Goal: Check status: Check status

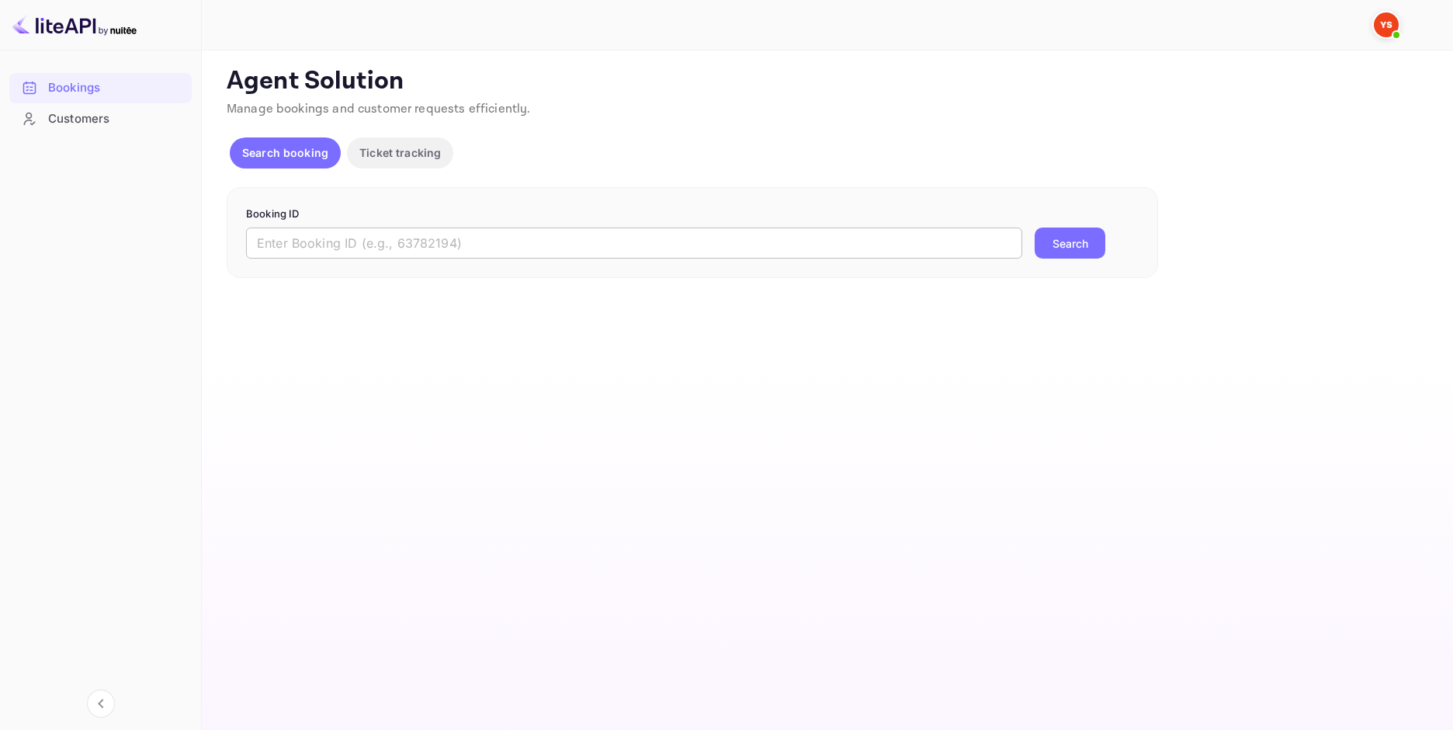
click at [418, 245] on input "text" at bounding box center [634, 242] width 776 height 31
paste input "9621561"
type input "9621561"
click at [1060, 249] on button "Search" at bounding box center [1070, 242] width 71 height 31
click at [444, 256] on input "text" at bounding box center [634, 242] width 776 height 31
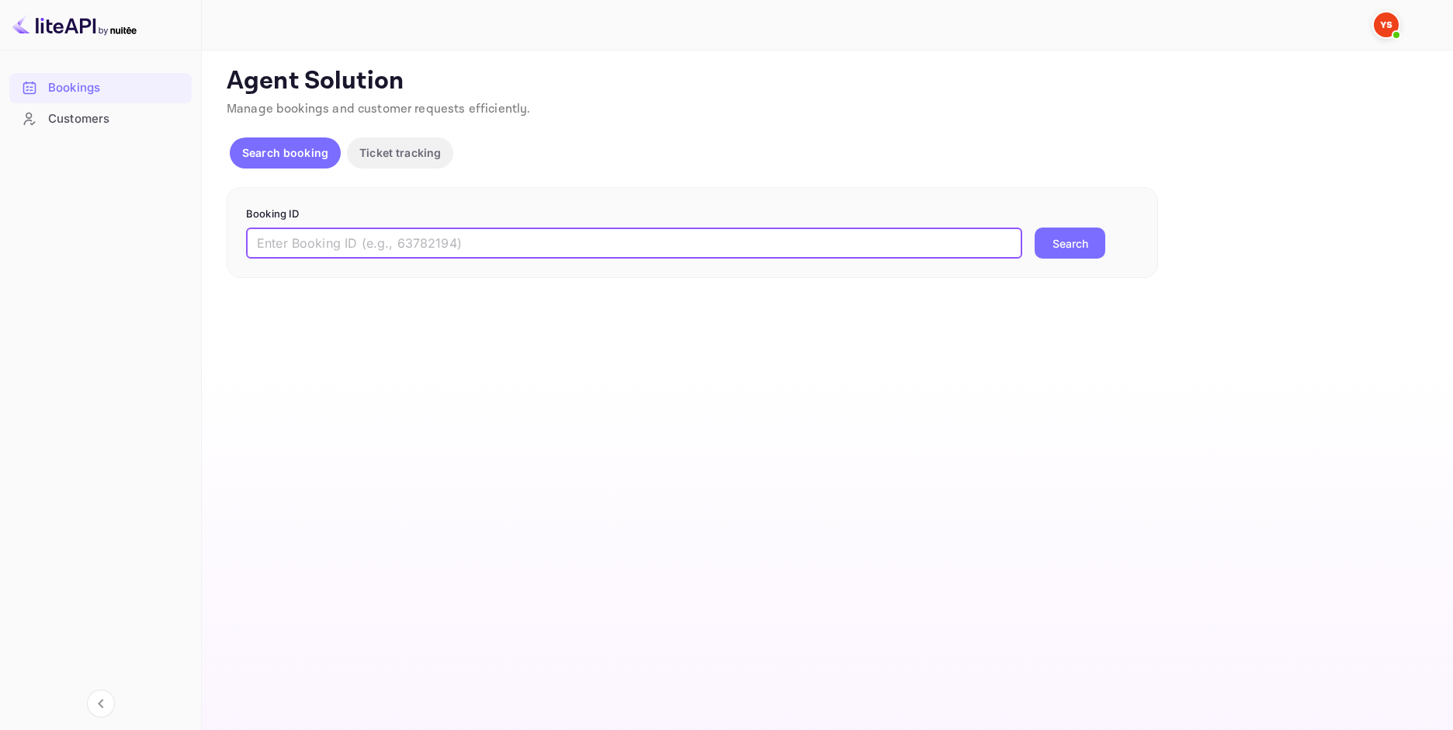
paste input "9128075"
type input "9128075"
click at [1077, 251] on button "Search" at bounding box center [1070, 242] width 71 height 31
type input "9712612"
click at [1051, 242] on button "Search" at bounding box center [1070, 242] width 71 height 31
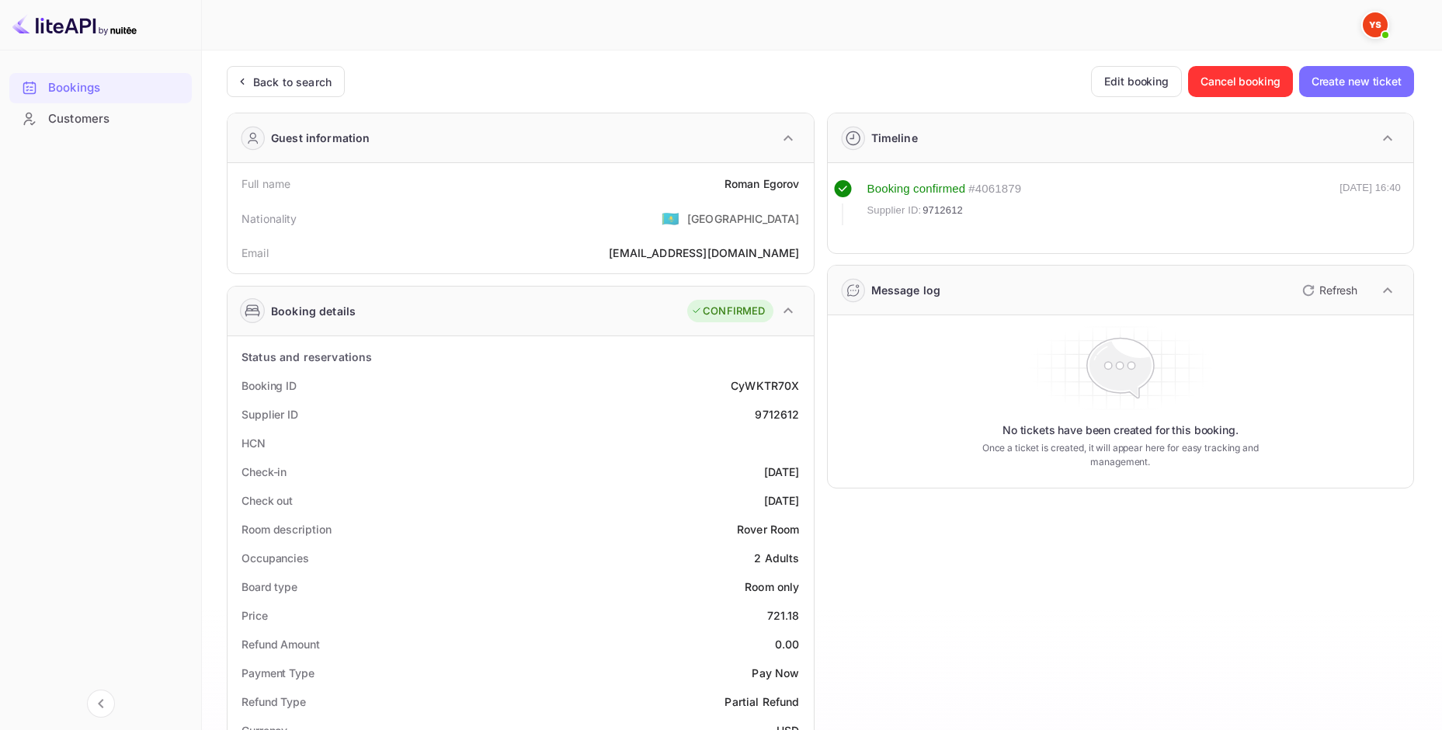
click at [755, 185] on div "Roman Egorov" at bounding box center [761, 183] width 75 height 16
copy div "Roman Egorov"
click at [783, 607] on div "721.18" at bounding box center [783, 615] width 33 height 16
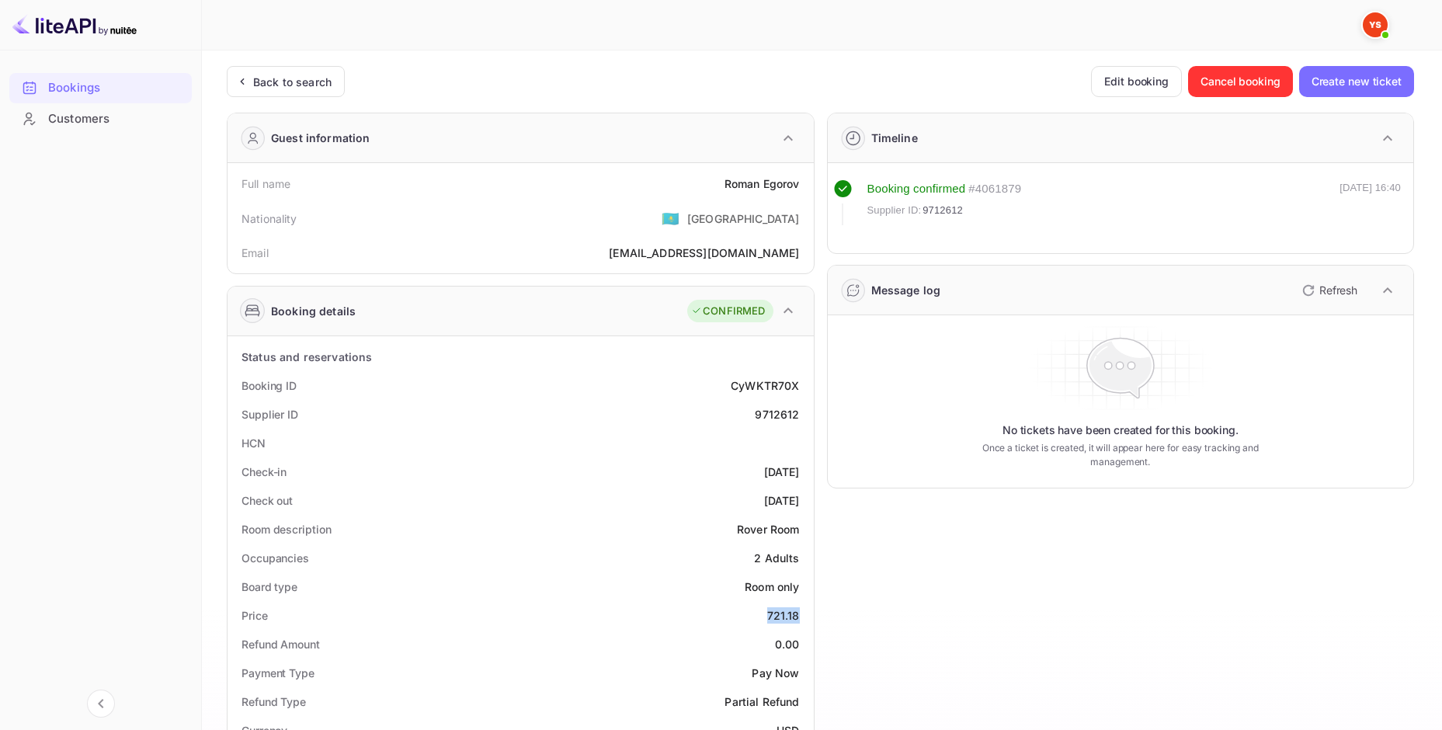
click at [783, 607] on div "721.18" at bounding box center [783, 615] width 33 height 16
copy div "721.18"
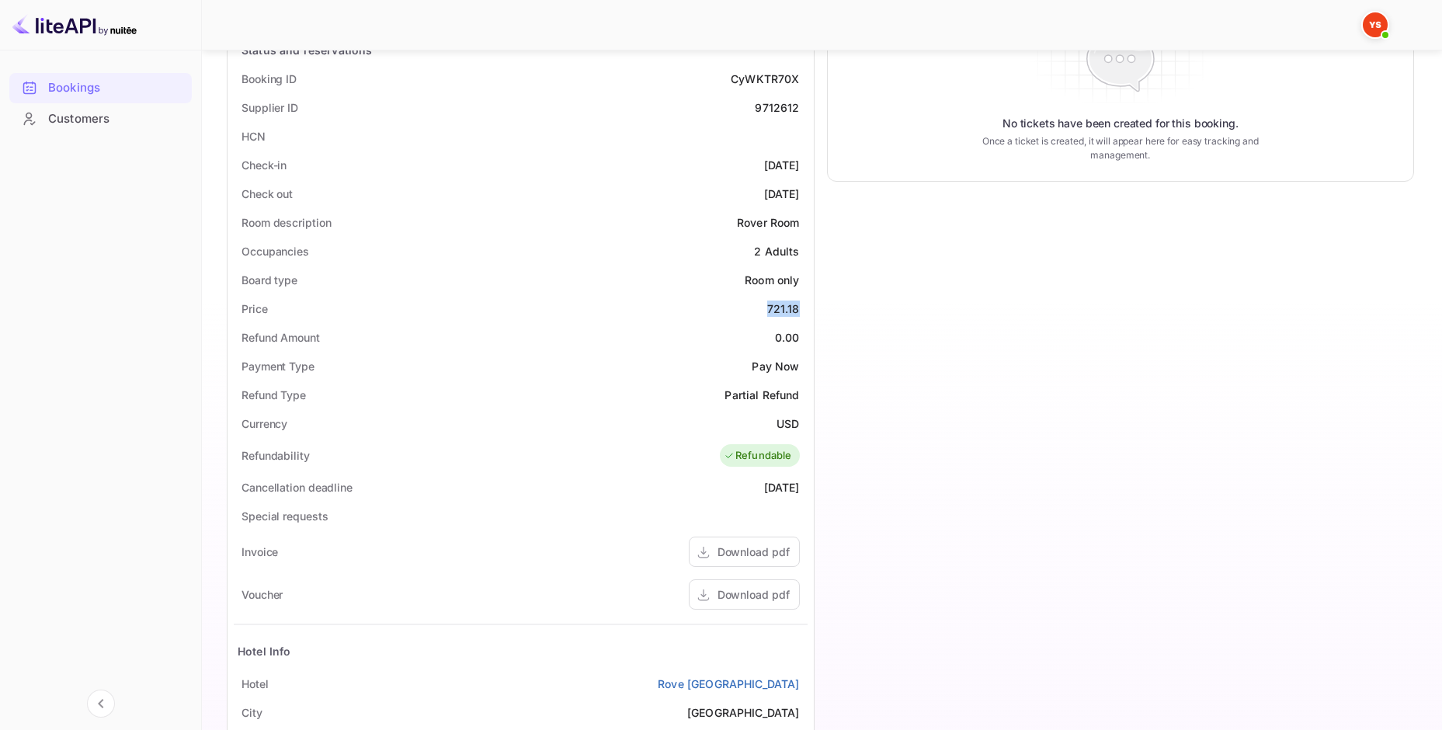
scroll to position [311, 0]
click at [787, 420] on div "USD" at bounding box center [787, 420] width 23 height 16
copy div "USD"
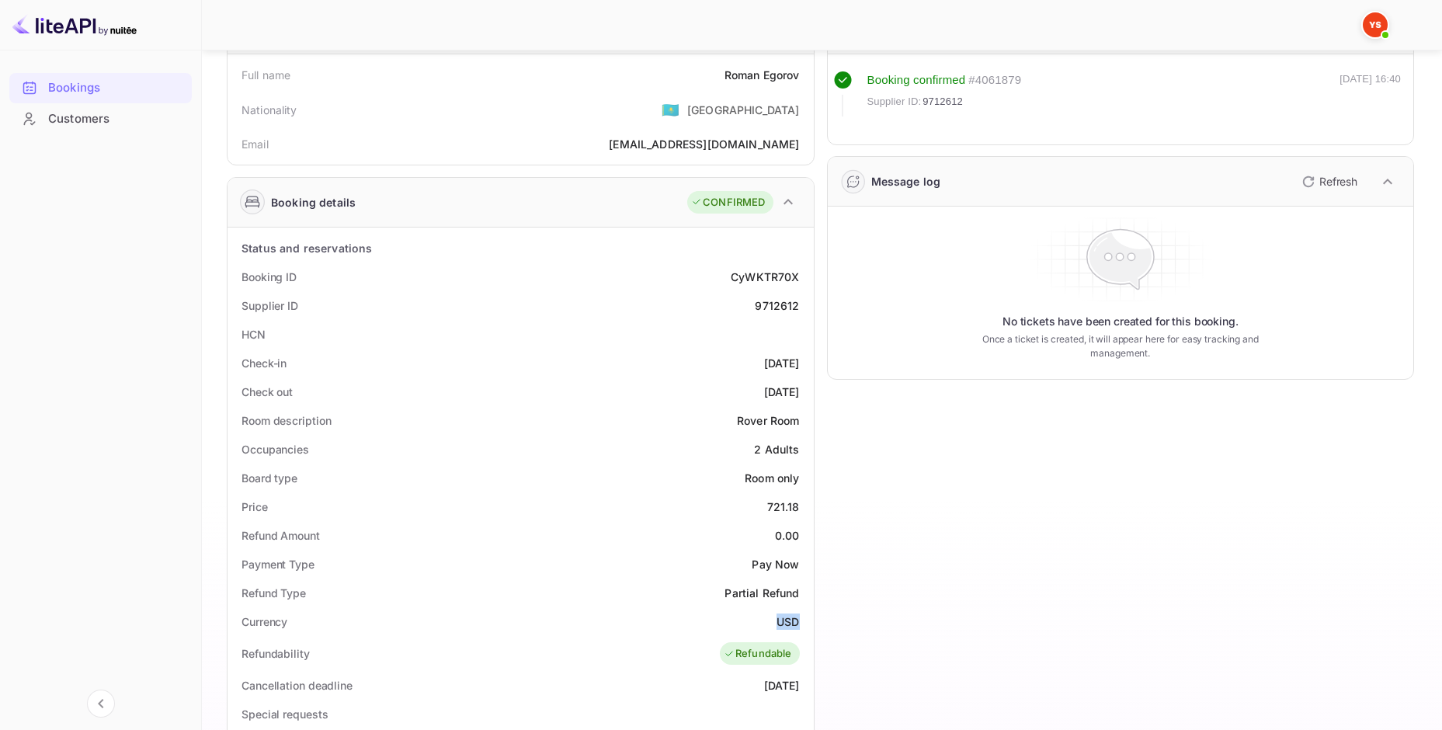
scroll to position [0, 0]
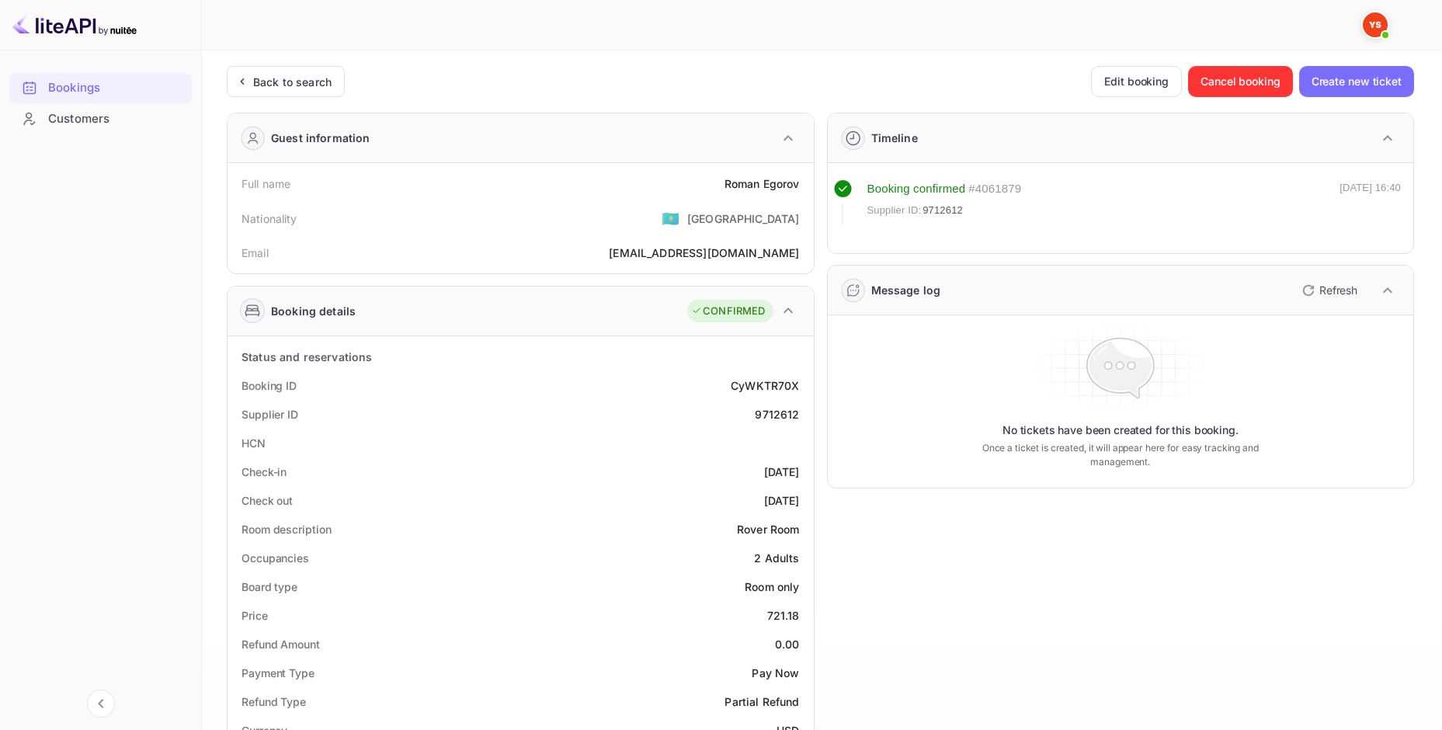
click at [770, 188] on div "Roman Egorov" at bounding box center [761, 183] width 75 height 16
copy div "Roman Egorov"
